Goal: Task Accomplishment & Management: Use online tool/utility

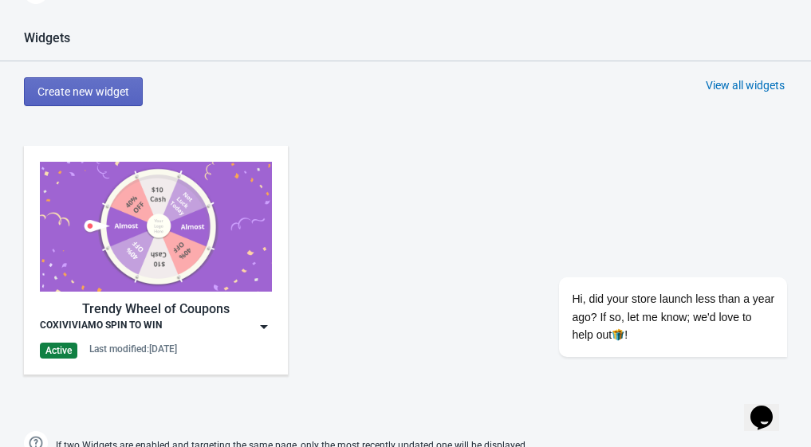
scroll to position [669, 0]
click at [179, 210] on img at bounding box center [156, 227] width 232 height 130
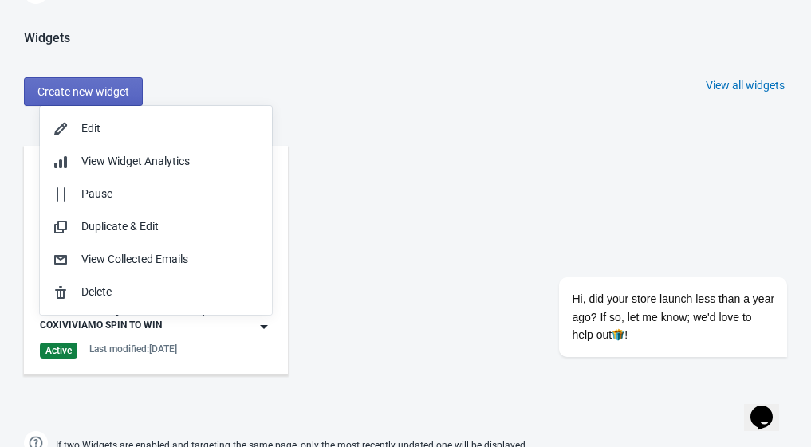
click at [492, 192] on div "Trendy Wheel of Coupons COXIVIVIAMO SPIN TO WIN Active Last modified: 14.10.2025" at bounding box center [405, 273] width 811 height 287
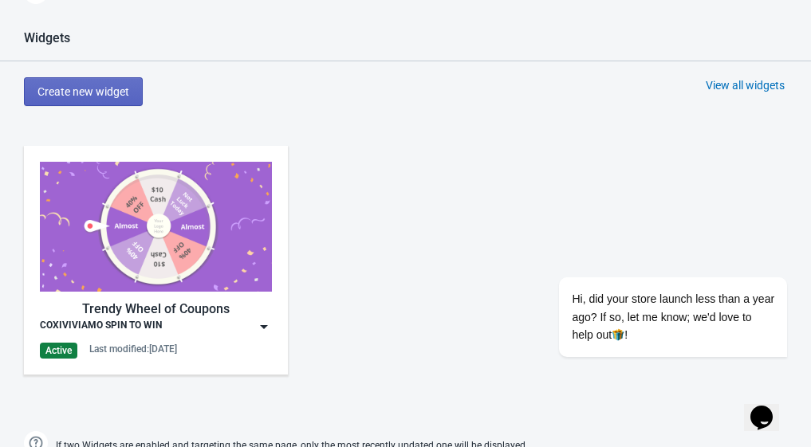
click at [253, 325] on div "COXIVIVIAMO SPIN TO WIN" at bounding box center [156, 327] width 232 height 16
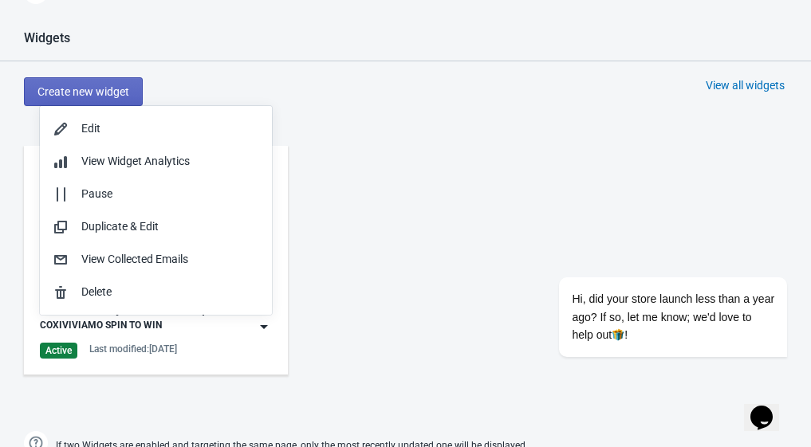
click at [500, 109] on div "Widgets Create new widget View all widgets Trendy Wheel of Coupons COXIVIVIAMO …" at bounding box center [405, 244] width 811 height 429
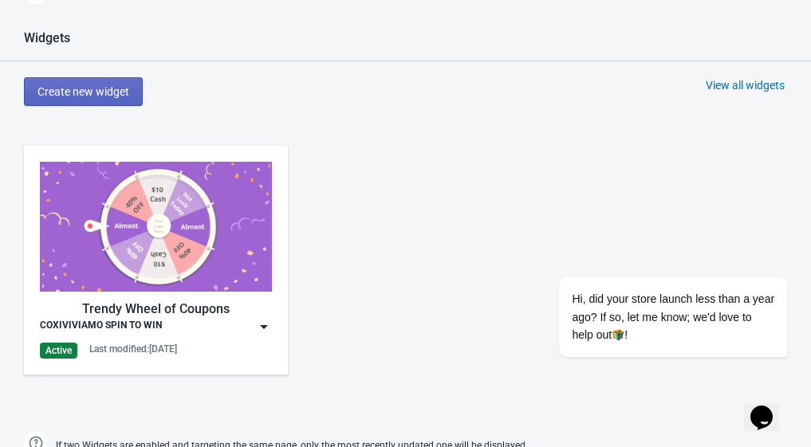
click at [248, 320] on div "COXIVIVIAMO SPIN TO WIN" at bounding box center [156, 327] width 232 height 16
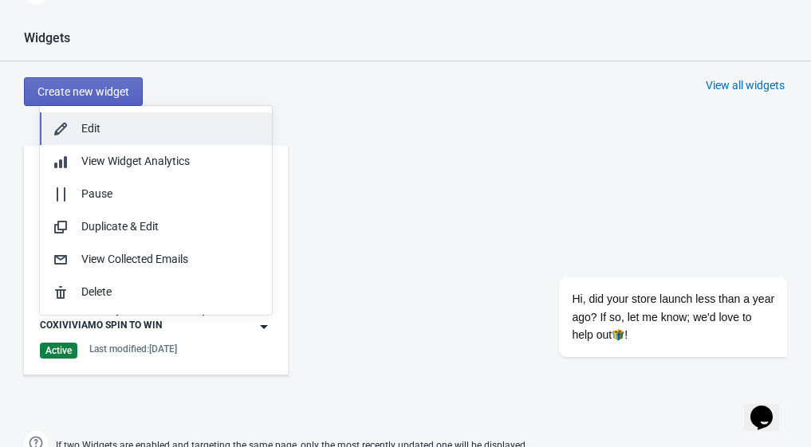
click at [122, 131] on div "Edit" at bounding box center [170, 128] width 178 height 17
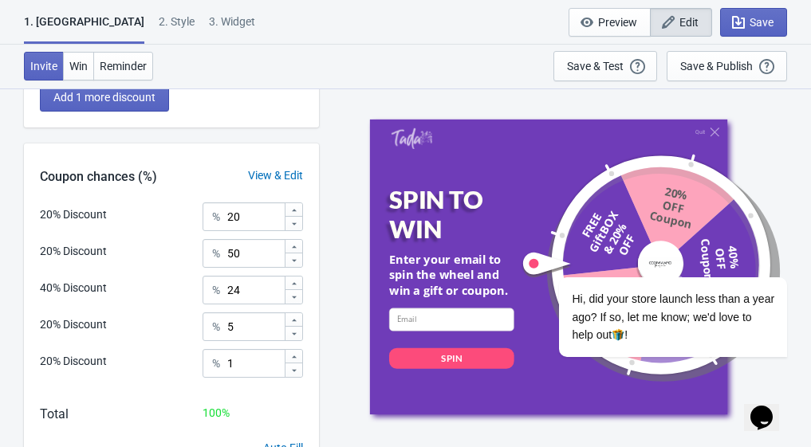
scroll to position [504, 0]
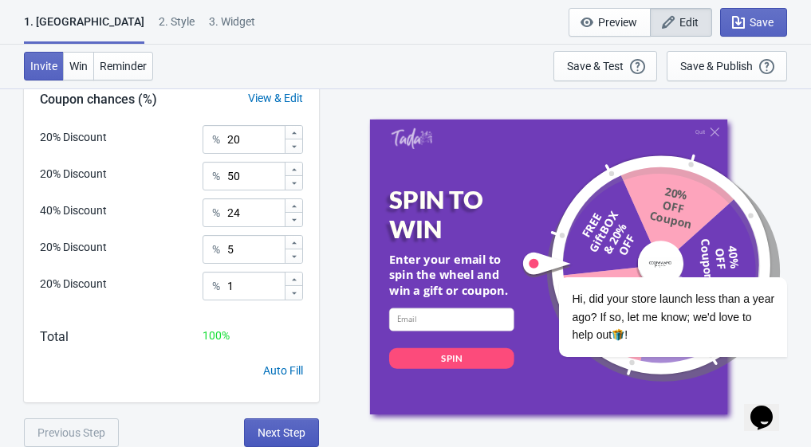
click at [273, 426] on span "Next Step" at bounding box center [281, 432] width 48 height 13
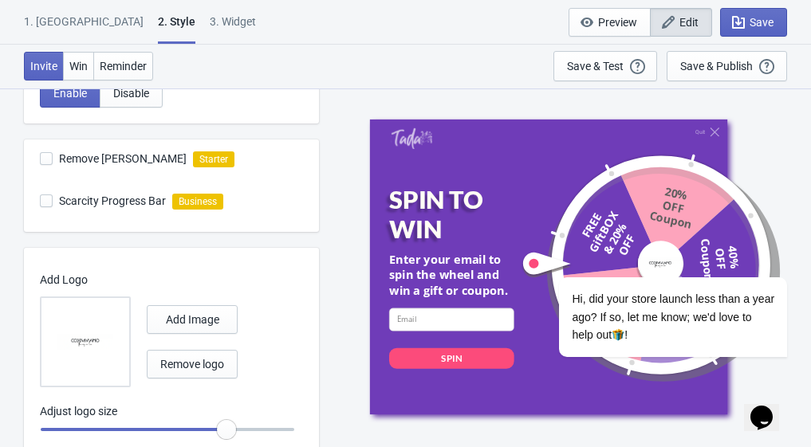
scroll to position [581, 0]
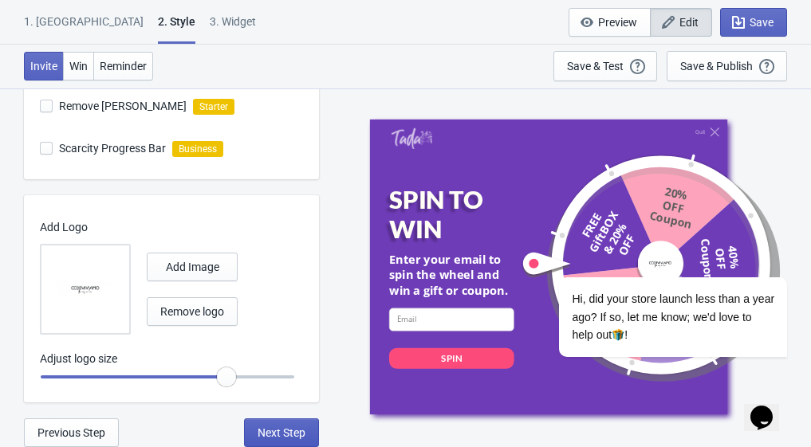
click at [266, 425] on button "Next Step" at bounding box center [281, 432] width 75 height 29
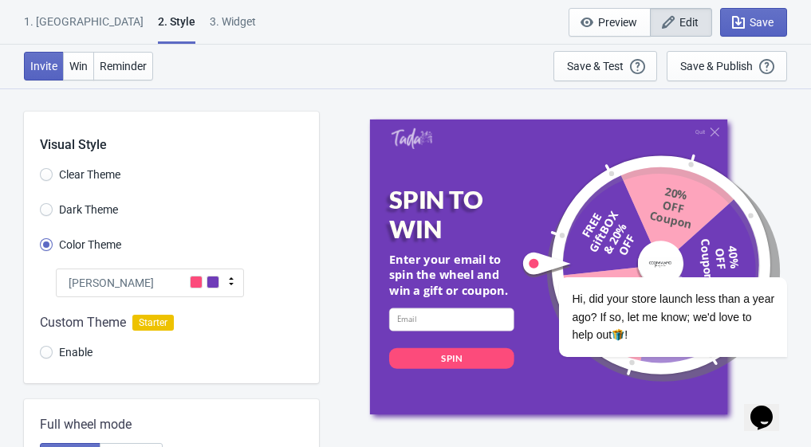
select select "specificBlogs"
select select "once"
select select "1"
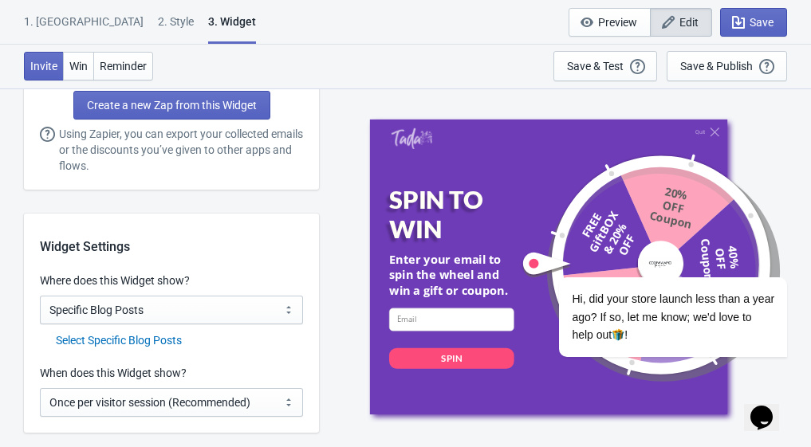
scroll to position [1275, 0]
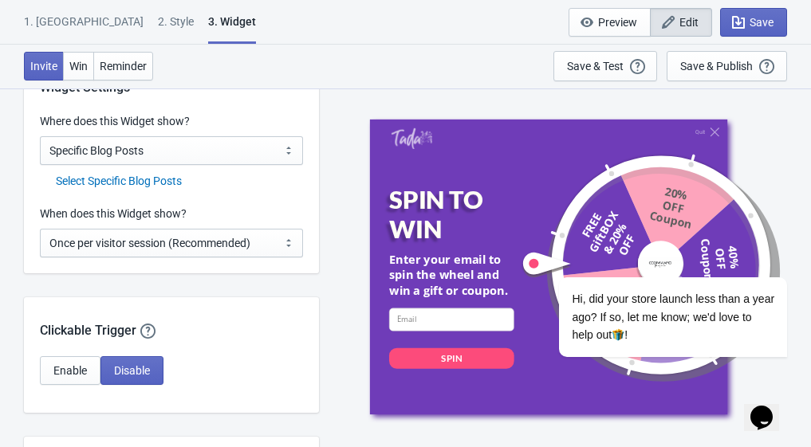
click at [145, 175] on div "Select Specific Blog Posts" at bounding box center [179, 181] width 247 height 17
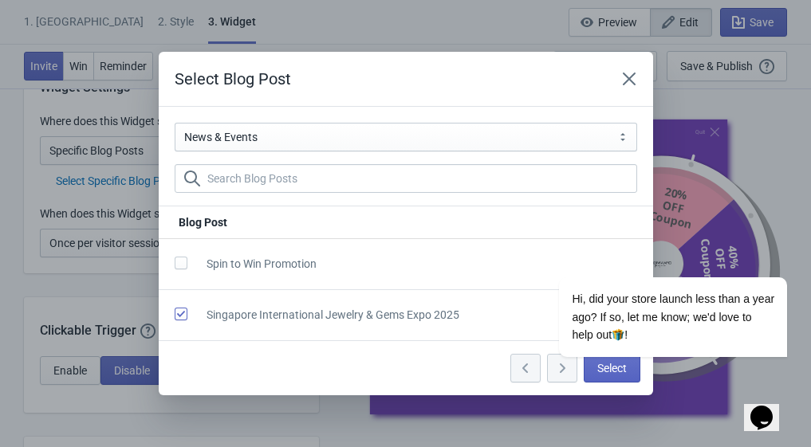
click at [183, 263] on span at bounding box center [181, 263] width 13 height 13
click at [175, 263] on input "checkbox" at bounding box center [175, 271] width 1 height 29
checkbox input "true"
click at [180, 313] on span at bounding box center [181, 314] width 13 height 13
click at [175, 313] on input "checkbox" at bounding box center [175, 322] width 1 height 29
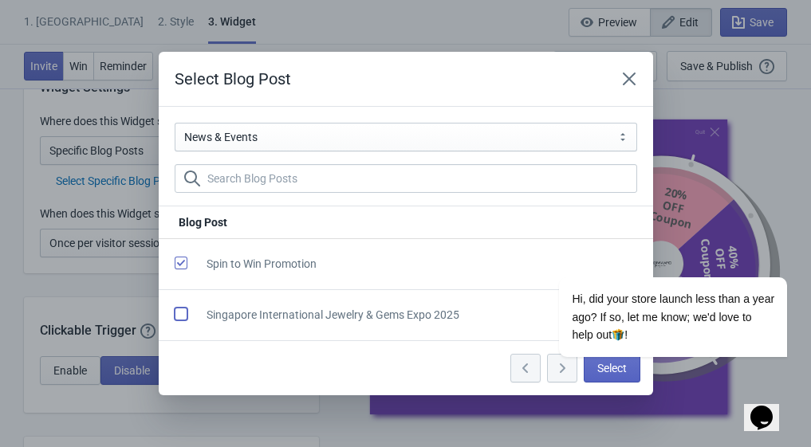
checkbox input "false"
click at [611, 371] on div "Hi, did your store launch less than a year ago? If so, let me know; we'd love t…" at bounding box center [651, 251] width 287 height 242
click at [617, 368] on div "Hi, did your store launch less than a year ago? If so, let me know; we'd love t…" at bounding box center [651, 251] width 287 height 242
click at [777, 253] on icon "Chat attention grabber" at bounding box center [777, 254] width 14 height 14
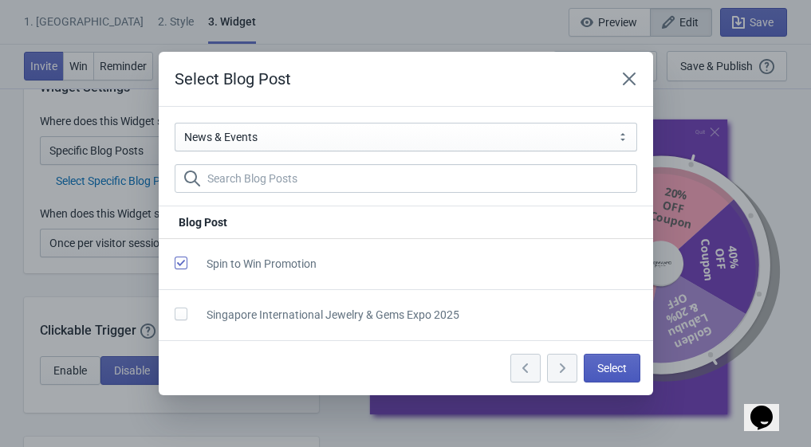
click at [609, 372] on span "Select" at bounding box center [611, 368] width 29 height 13
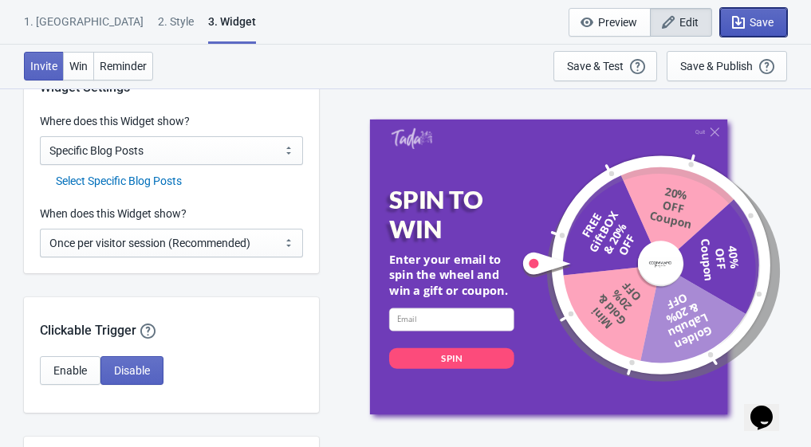
click at [749, 20] on span "Save" at bounding box center [761, 22] width 24 height 13
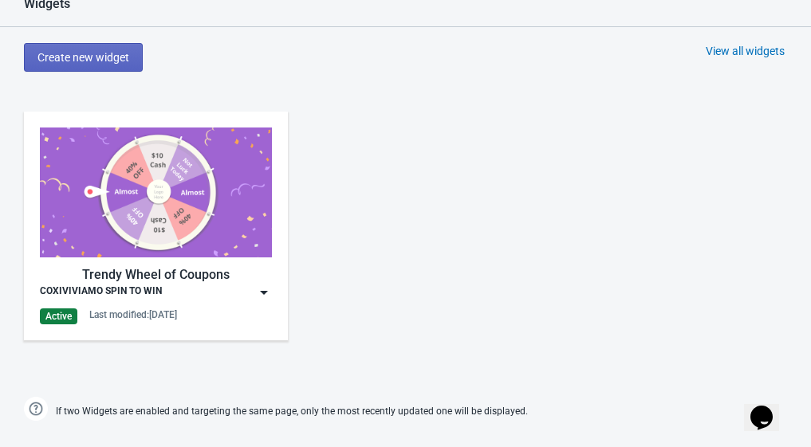
scroll to position [717, 0]
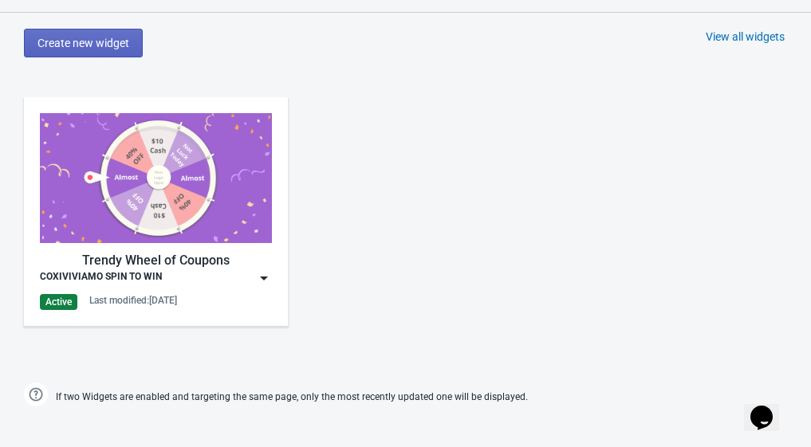
click at [175, 259] on div "Trendy Wheel of Coupons" at bounding box center [156, 260] width 232 height 19
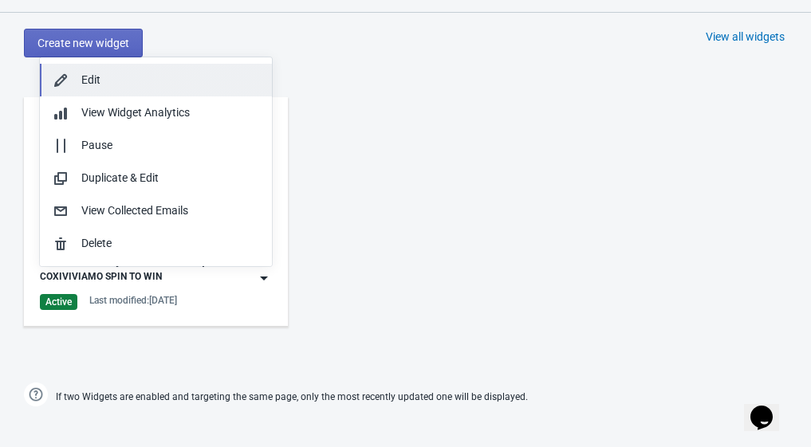
click at [89, 82] on div "Edit" at bounding box center [170, 80] width 178 height 17
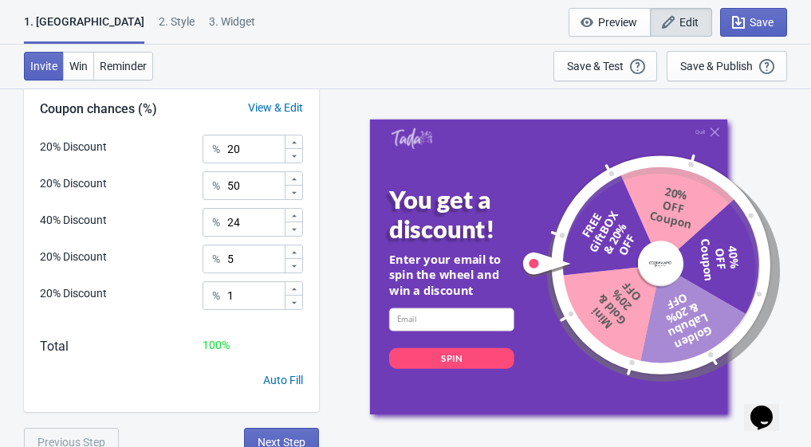
scroll to position [504, 0]
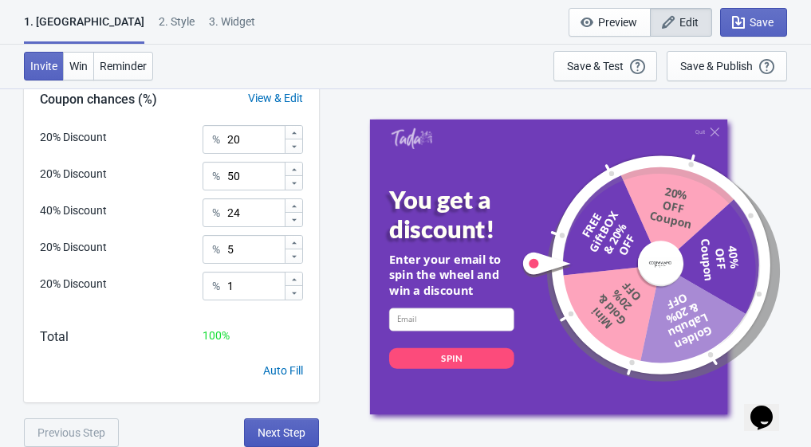
click at [261, 420] on button "Next Step" at bounding box center [281, 432] width 75 height 29
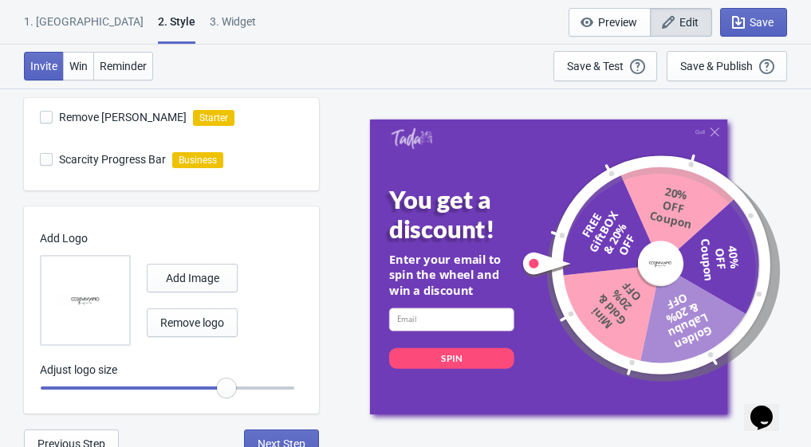
scroll to position [581, 0]
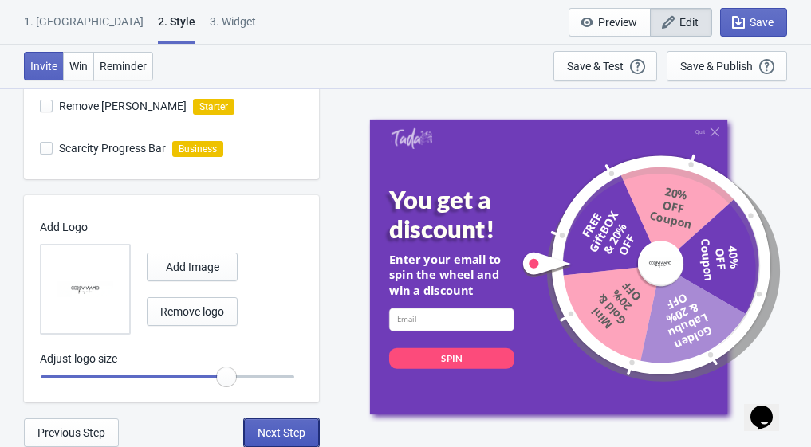
click at [278, 435] on span "Next Step" at bounding box center [281, 432] width 48 height 13
select select "specificBlogs"
select select "once"
select select "1"
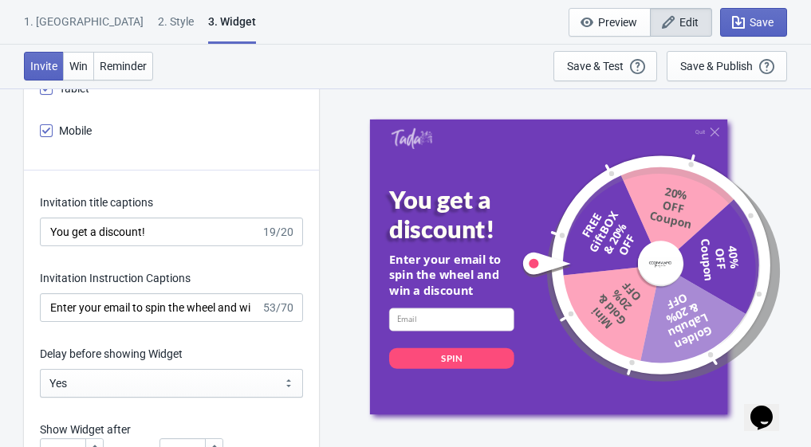
scroll to position [2232, 0]
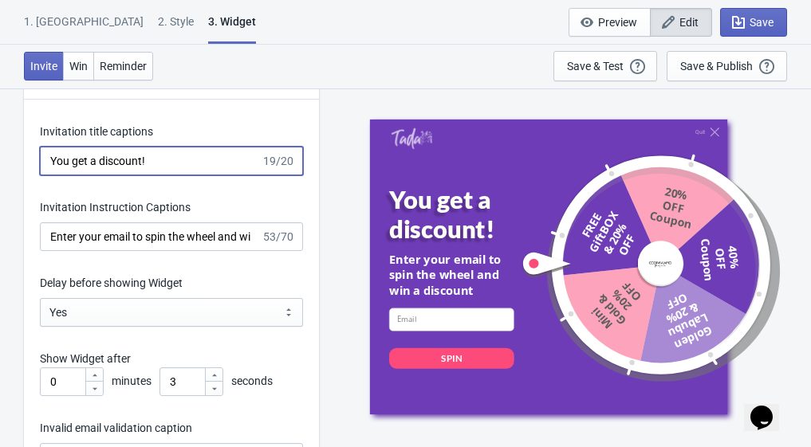
drag, startPoint x: 171, startPoint y: 160, endPoint x: 37, endPoint y: 157, distance: 134.0
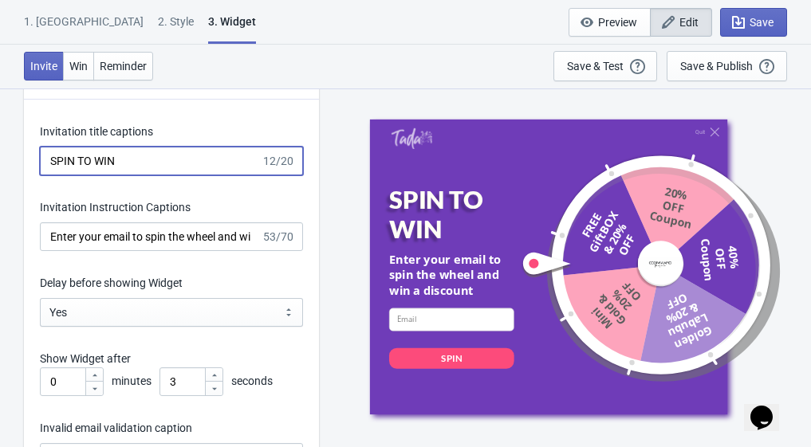
type input "SPIN TO WIN"
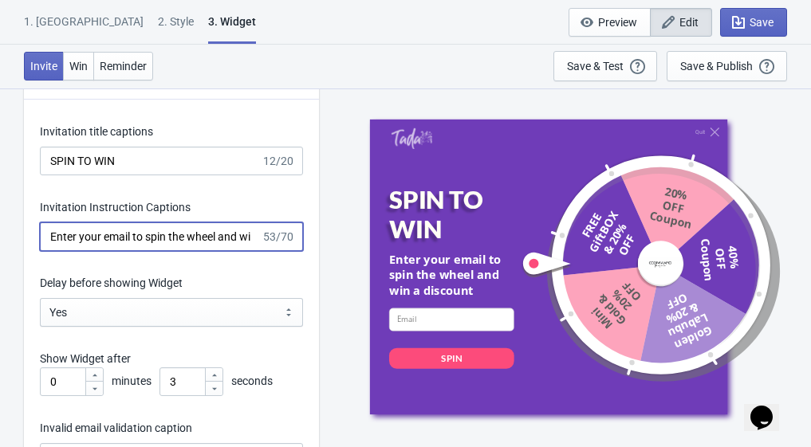
click at [136, 238] on input "Enter your email to spin the wheel and win a discount" at bounding box center [150, 236] width 221 height 29
drag, startPoint x: 174, startPoint y: 241, endPoint x: 319, endPoint y: 242, distance: 145.1
click at [319, 242] on div "What information do you want to collect? Ask visitors for to fill in our questi…" at bounding box center [405, 203] width 811 height 4694
click at [205, 233] on input "Enter your email to spin the wheel and win a discount" at bounding box center [150, 236] width 221 height 29
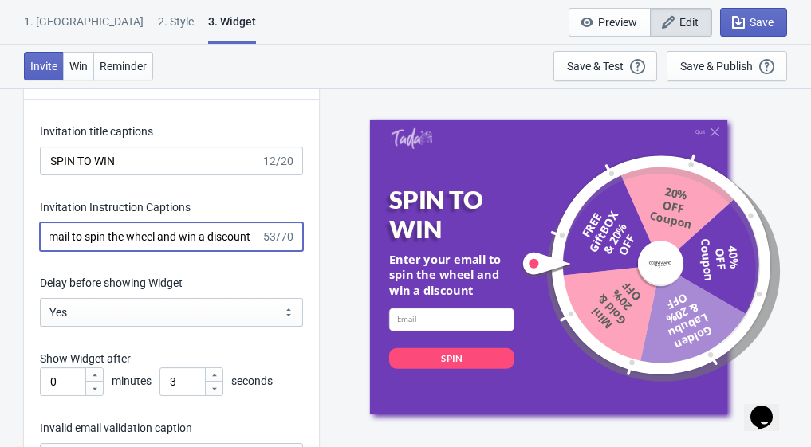
drag, startPoint x: 209, startPoint y: 236, endPoint x: 470, endPoint y: 254, distance: 262.1
click at [470, 254] on div "What information do you want to collect? Ask visitors for to fill in our questi…" at bounding box center [405, 203] width 811 height 4694
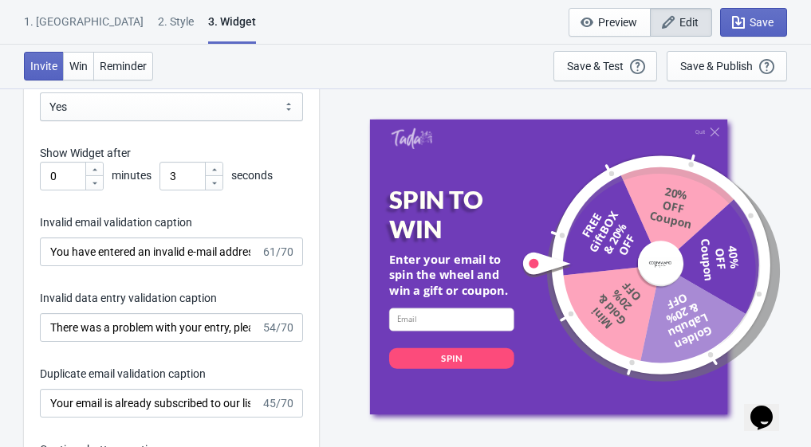
scroll to position [2471, 0]
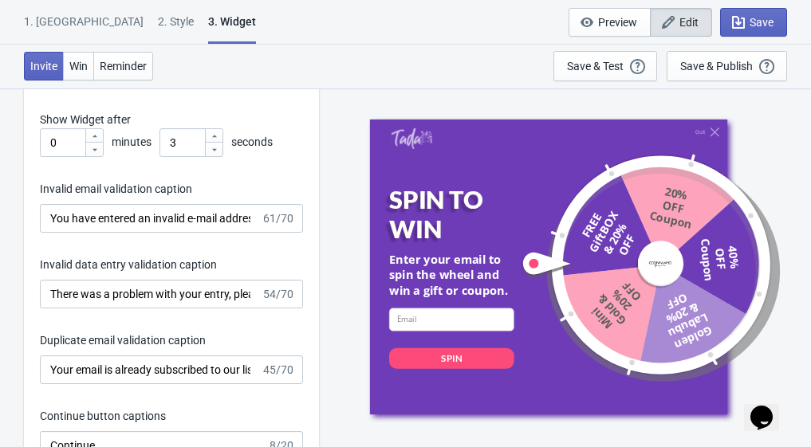
type input "Enter your email to spin the wheel and win a gift or coupon."
click at [219, 151] on div at bounding box center [214, 149] width 18 height 14
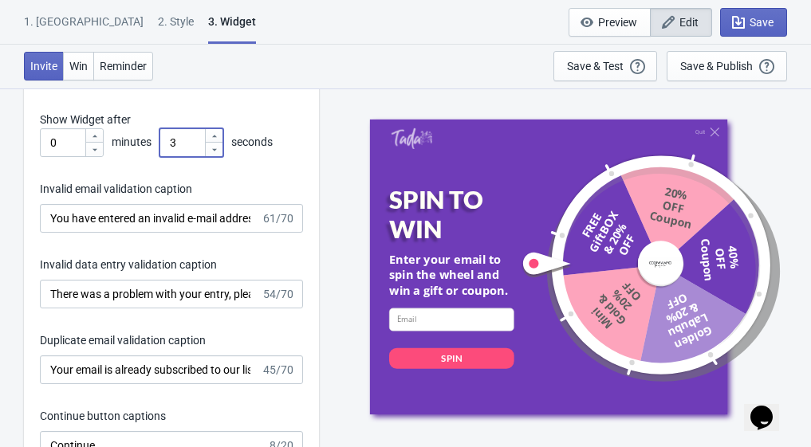
drag, startPoint x: 192, startPoint y: 136, endPoint x: 157, endPoint y: 140, distance: 35.3
click at [157, 140] on div "0 minutes 3 seconds" at bounding box center [171, 142] width 263 height 29
type input "2"
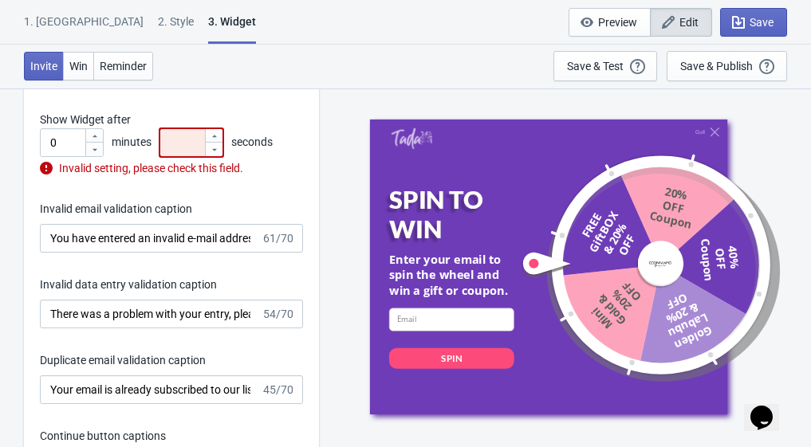
type input "3"
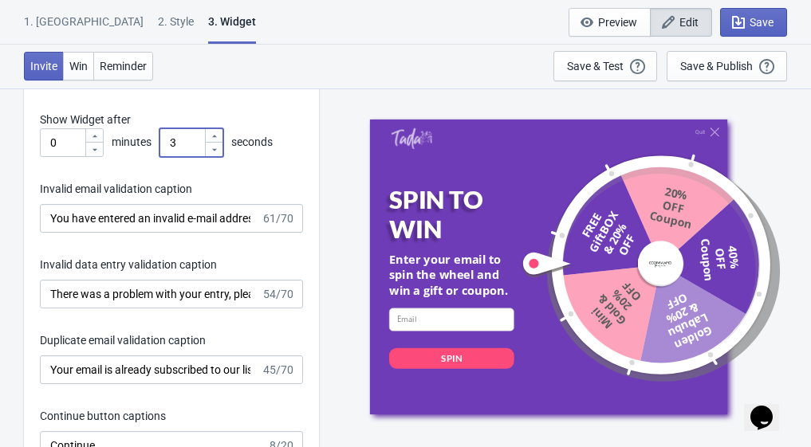
click at [336, 170] on div "Quit SPIN TO WIN Enter your email to spin the wheel and win a gift or coupon. e…" at bounding box center [565, 267] width 476 height 359
click at [750, 26] on span "Save" at bounding box center [761, 22] width 24 height 13
